Goal: Information Seeking & Learning: Learn about a topic

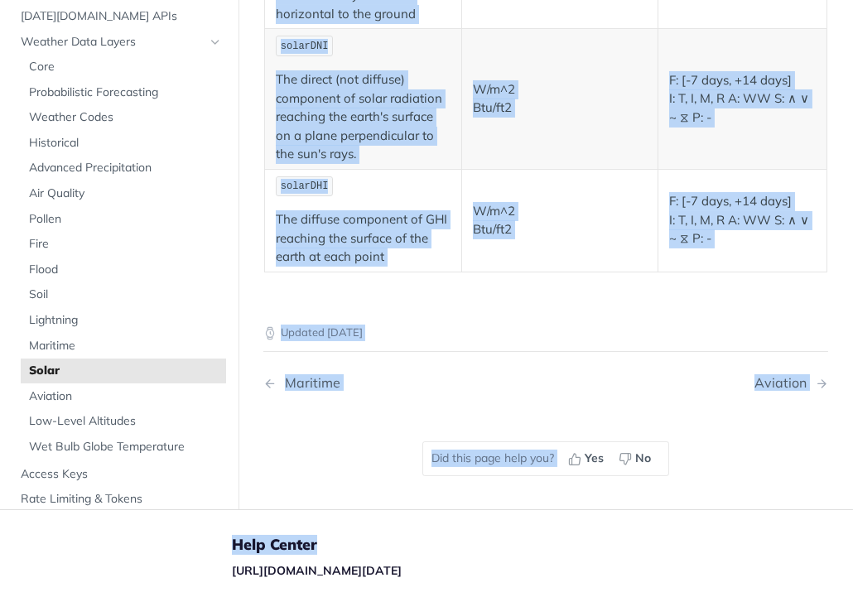
scroll to position [414, 0]
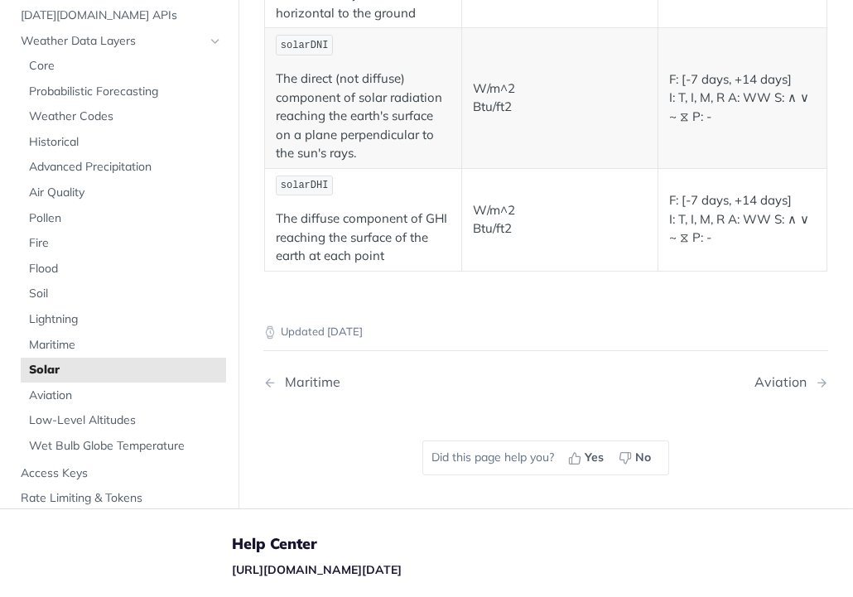
drag, startPoint x: 265, startPoint y: 127, endPoint x: 703, endPoint y: 252, distance: 455.4
copy article "Solar The [DATE][DOMAIN_NAME] REST Weather API provides the following informati…"
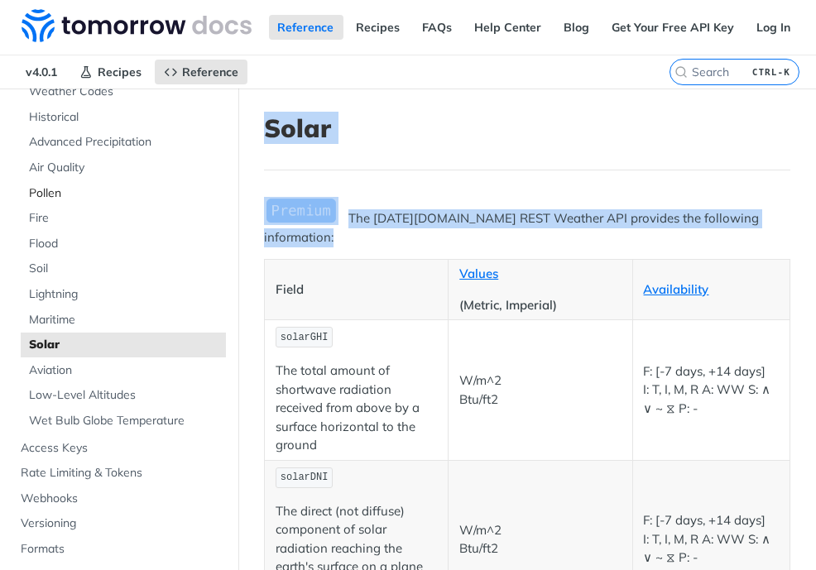
scroll to position [248, 0]
